Goal: Task Accomplishment & Management: Complete application form

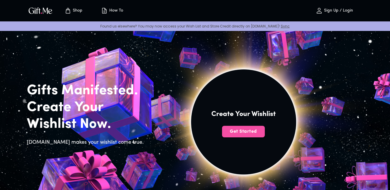
click at [246, 130] on span "Get Started" at bounding box center [243, 131] width 43 height 6
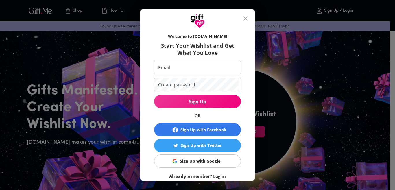
click at [246, 18] on icon "close" at bounding box center [245, 18] width 7 height 7
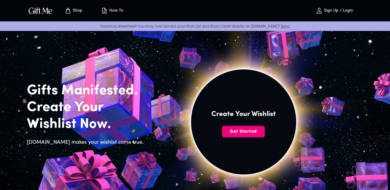
click at [242, 130] on span "Get Started" at bounding box center [243, 131] width 43 height 6
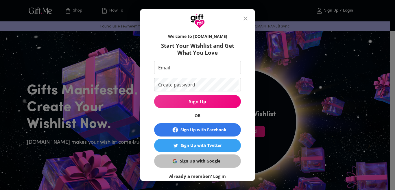
click at [195, 161] on div "Sign Up with Google" at bounding box center [200, 161] width 41 height 6
click at [204, 160] on div "Sign Up with Google" at bounding box center [200, 161] width 41 height 6
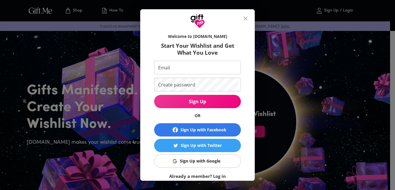
click at [187, 68] on input "Email" at bounding box center [196, 68] width 84 height 14
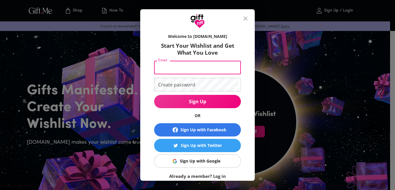
type input "[EMAIL_ADDRESS][DOMAIN_NAME]"
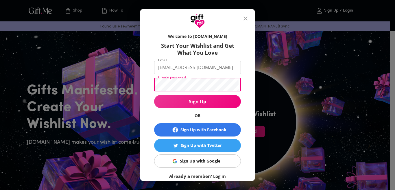
click at [154, 95] on button "Sign Up" at bounding box center [197, 101] width 87 height 13
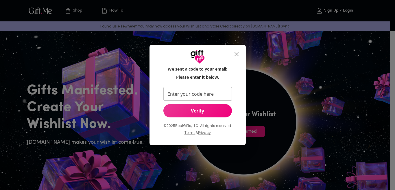
click at [235, 53] on icon "close" at bounding box center [236, 54] width 7 height 7
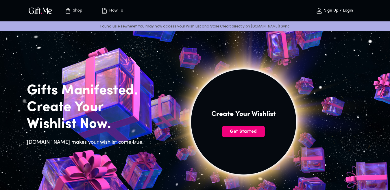
click at [246, 134] on span "Get Started" at bounding box center [243, 131] width 43 height 6
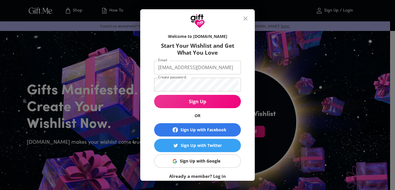
click at [190, 65] on input "[EMAIL_ADDRESS][DOMAIN_NAME]" at bounding box center [196, 68] width 84 height 14
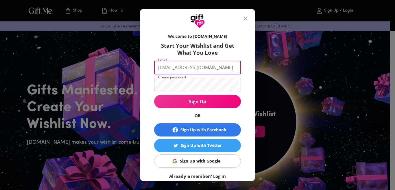
click at [198, 67] on input "[EMAIL_ADDRESS][DOMAIN_NAME]" at bounding box center [196, 68] width 84 height 14
click at [202, 67] on input "[EMAIL_ADDRESS][DOMAIN_NAME]" at bounding box center [196, 68] width 84 height 14
drag, startPoint x: 202, startPoint y: 67, endPoint x: 181, endPoint y: 69, distance: 20.4
click at [181, 69] on input "[EMAIL_ADDRESS][DOMAIN_NAME]" at bounding box center [196, 68] width 84 height 14
type input "[EMAIL_ADDRESS][DOMAIN_NAME]"
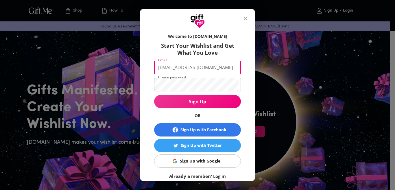
click at [154, 95] on button "Sign Up" at bounding box center [197, 101] width 87 height 13
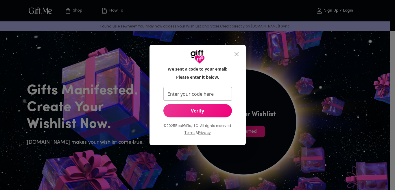
click at [210, 96] on input "Enter your code here" at bounding box center [196, 94] width 66 height 14
type input "311029"
click at [207, 115] on button "Verify" at bounding box center [197, 110] width 69 height 13
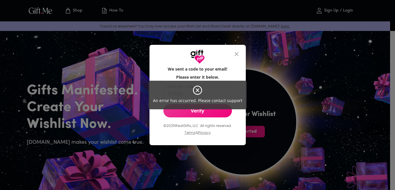
click at [198, 90] on icon at bounding box center [197, 90] width 3 height 3
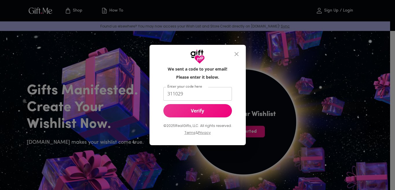
click at [200, 114] on button "Verify" at bounding box center [197, 110] width 69 height 13
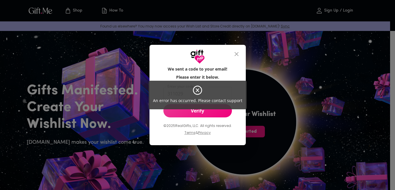
click at [199, 88] on icon at bounding box center [197, 90] width 10 height 10
click at [196, 92] on icon at bounding box center [197, 90] width 3 height 3
click at [235, 54] on div "An error has occurred. Please contact support" at bounding box center [197, 95] width 395 height 190
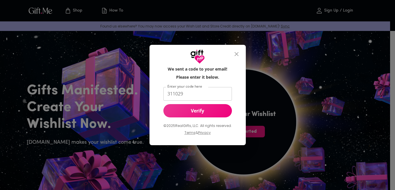
click at [237, 53] on icon "close" at bounding box center [236, 54] width 7 height 7
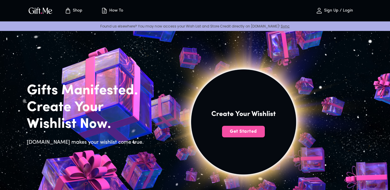
click at [233, 128] on button "Get Started" at bounding box center [243, 132] width 43 height 12
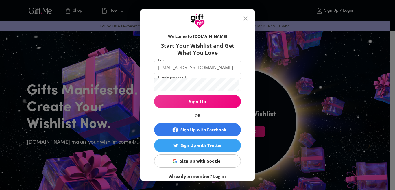
click at [200, 65] on input "[EMAIL_ADDRESS][DOMAIN_NAME]" at bounding box center [196, 68] width 84 height 14
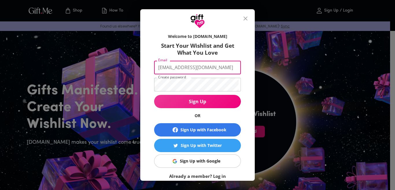
drag, startPoint x: 221, startPoint y: 71, endPoint x: 78, endPoint y: 93, distance: 145.0
click at [78, 93] on div "Welcome to [DOMAIN_NAME] Start Your Wishlist and Get What You Love Email [EMAIL…" at bounding box center [197, 95] width 395 height 190
type input "[EMAIL_ADDRESS][DOMAIN_NAME]"
click at [154, 95] on button "Sign Up" at bounding box center [197, 101] width 87 height 13
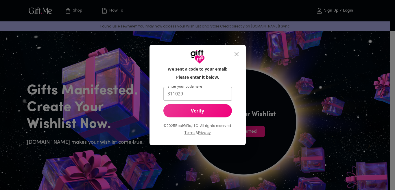
drag, startPoint x: 185, startPoint y: 97, endPoint x: 132, endPoint y: 103, distance: 53.3
click at [132, 103] on div "We sent a code to your email! Please enter it below. Enter your code here 31102…" at bounding box center [197, 95] width 395 height 190
type input "281617"
click at [182, 108] on span "Verify" at bounding box center [197, 111] width 69 height 6
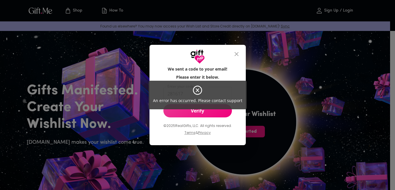
click at [238, 54] on div "An error has occurred. Please contact support" at bounding box center [197, 95] width 395 height 190
